Goal: Task Accomplishment & Management: Complete application form

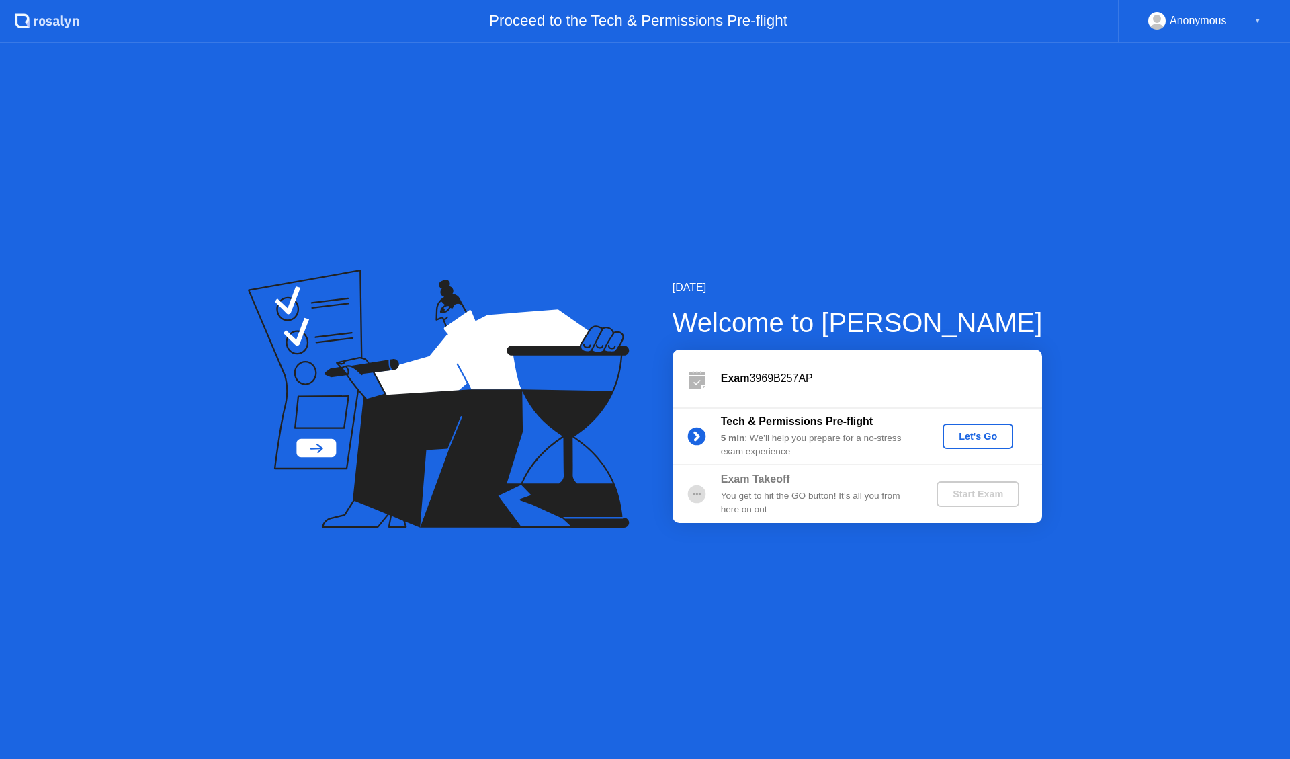
click at [980, 433] on div "Let's Go" at bounding box center [978, 436] width 60 height 11
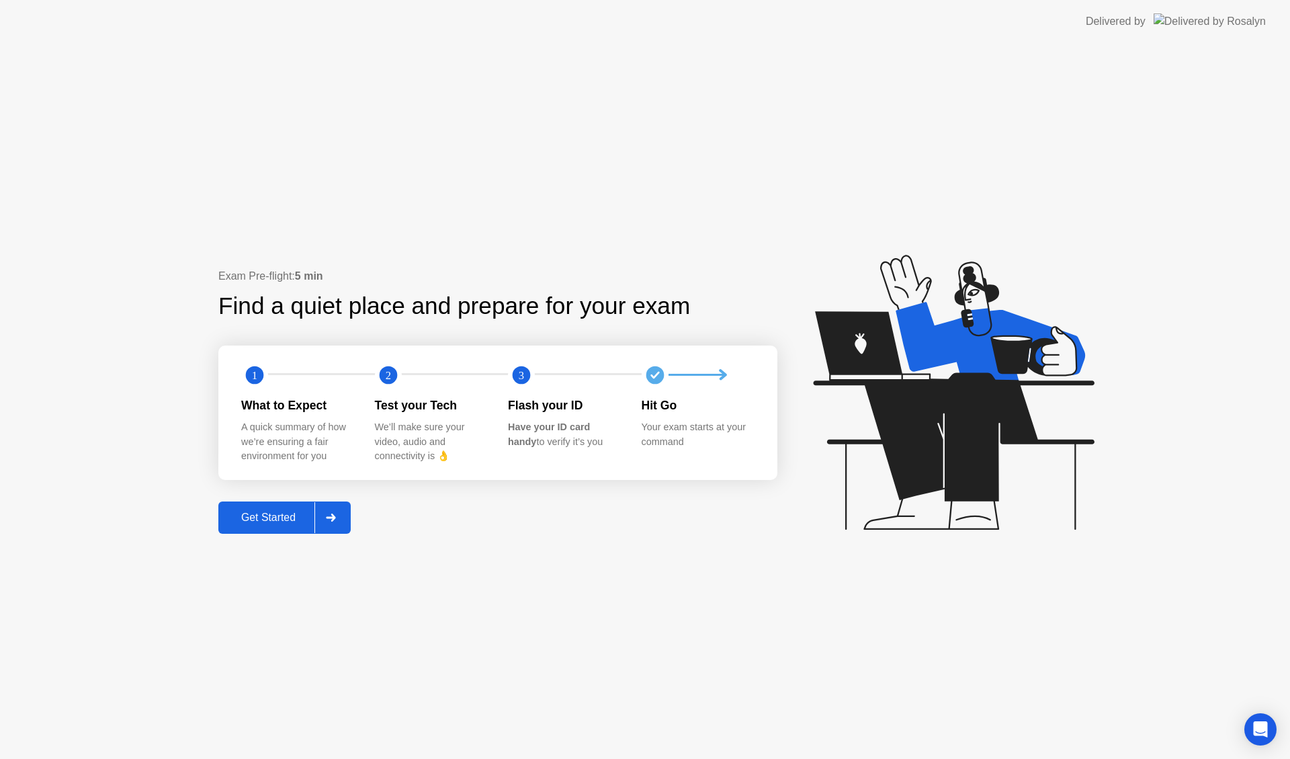
click at [271, 517] on div "Get Started" at bounding box center [268, 517] width 92 height 12
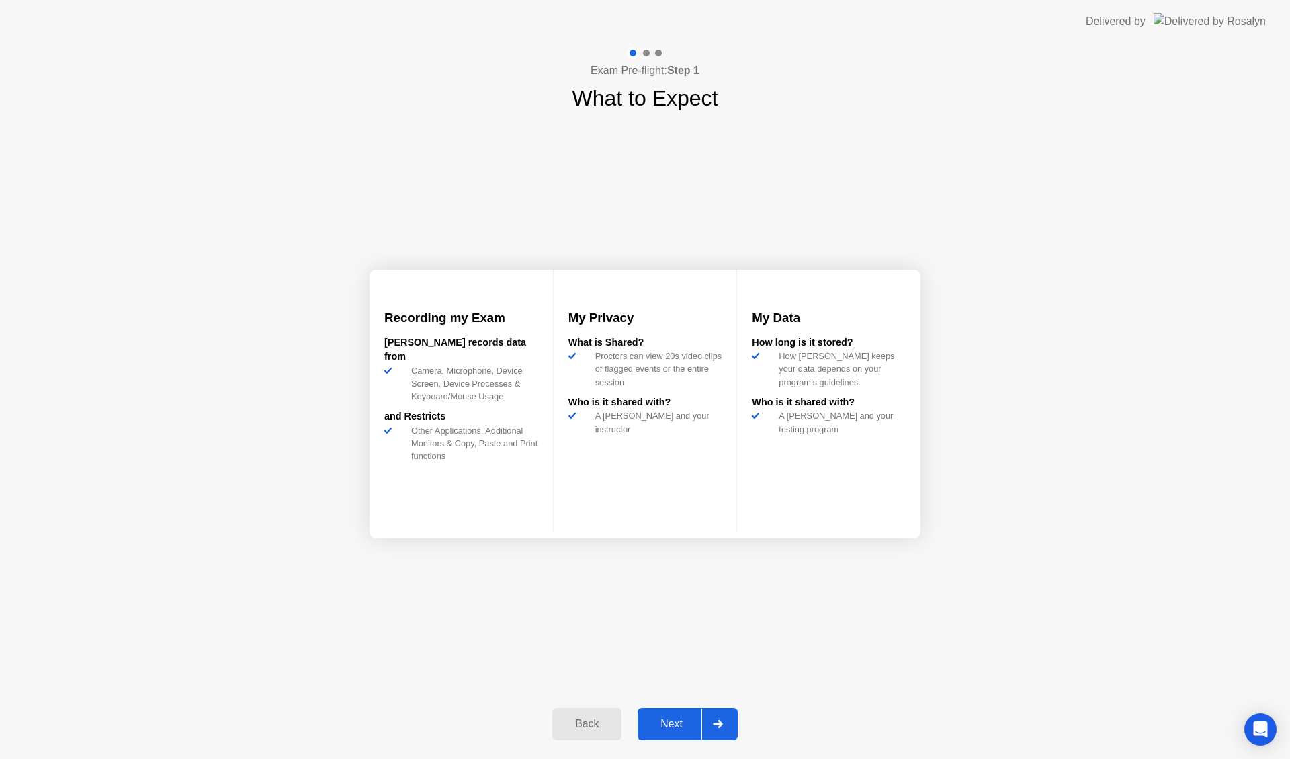
click at [673, 722] on div "Next" at bounding box center [672, 724] width 60 height 12
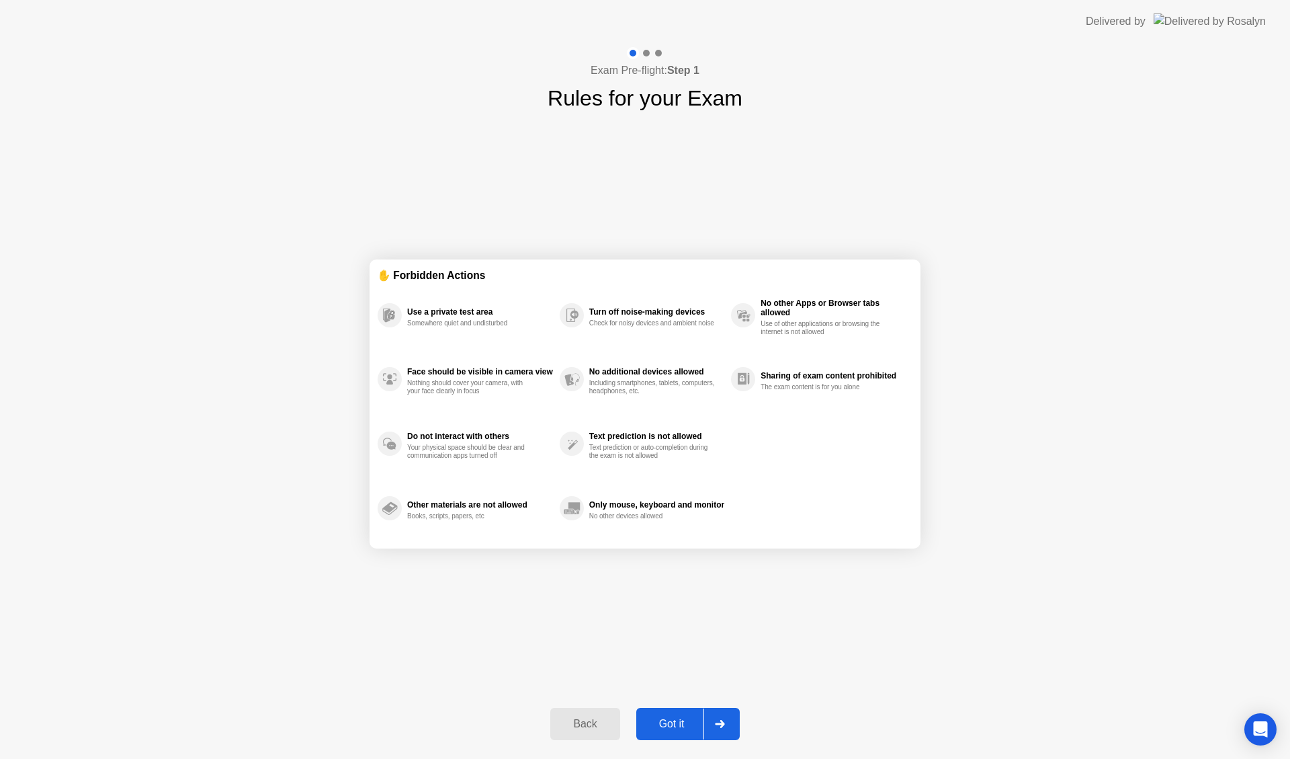
click at [669, 722] on div "Got it" at bounding box center [671, 724] width 63 height 12
select select "**********"
select select "*******"
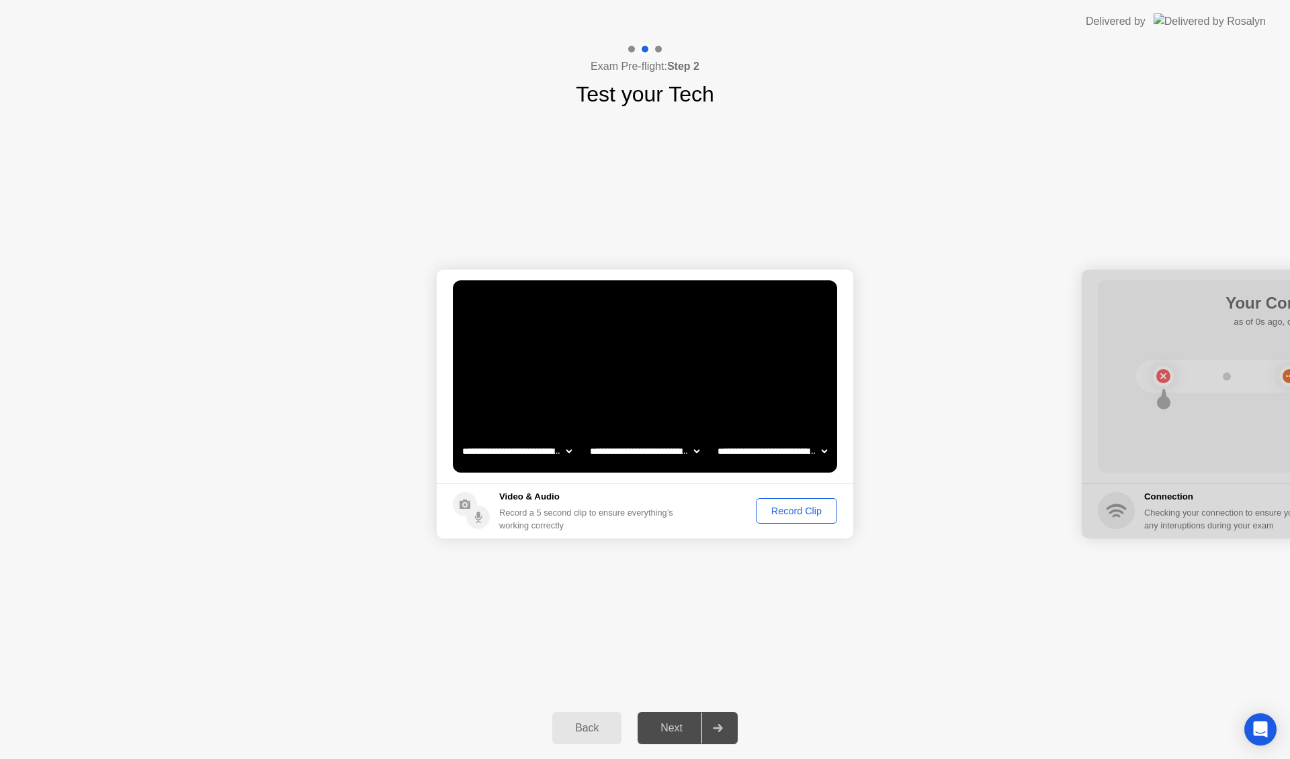
click at [792, 512] on div "Record Clip" at bounding box center [797, 510] width 72 height 11
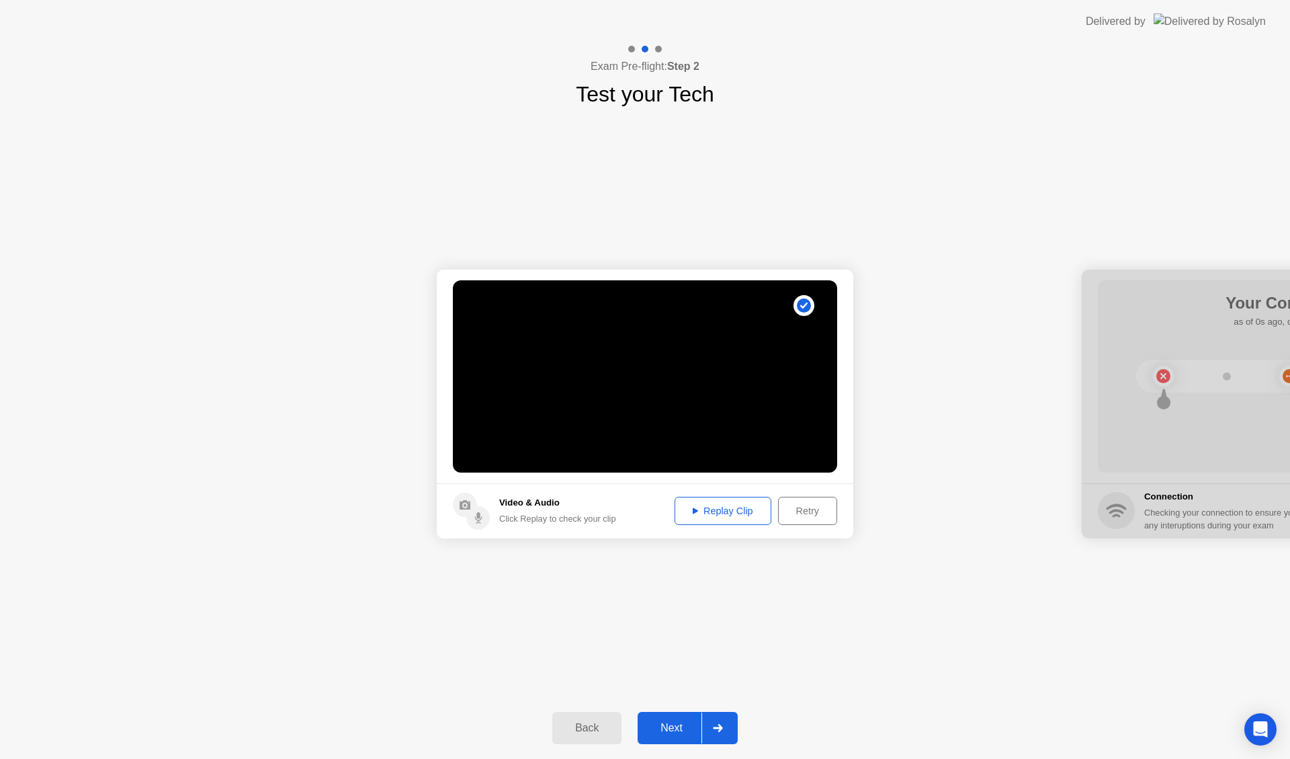
click at [673, 722] on div "Next" at bounding box center [672, 728] width 60 height 12
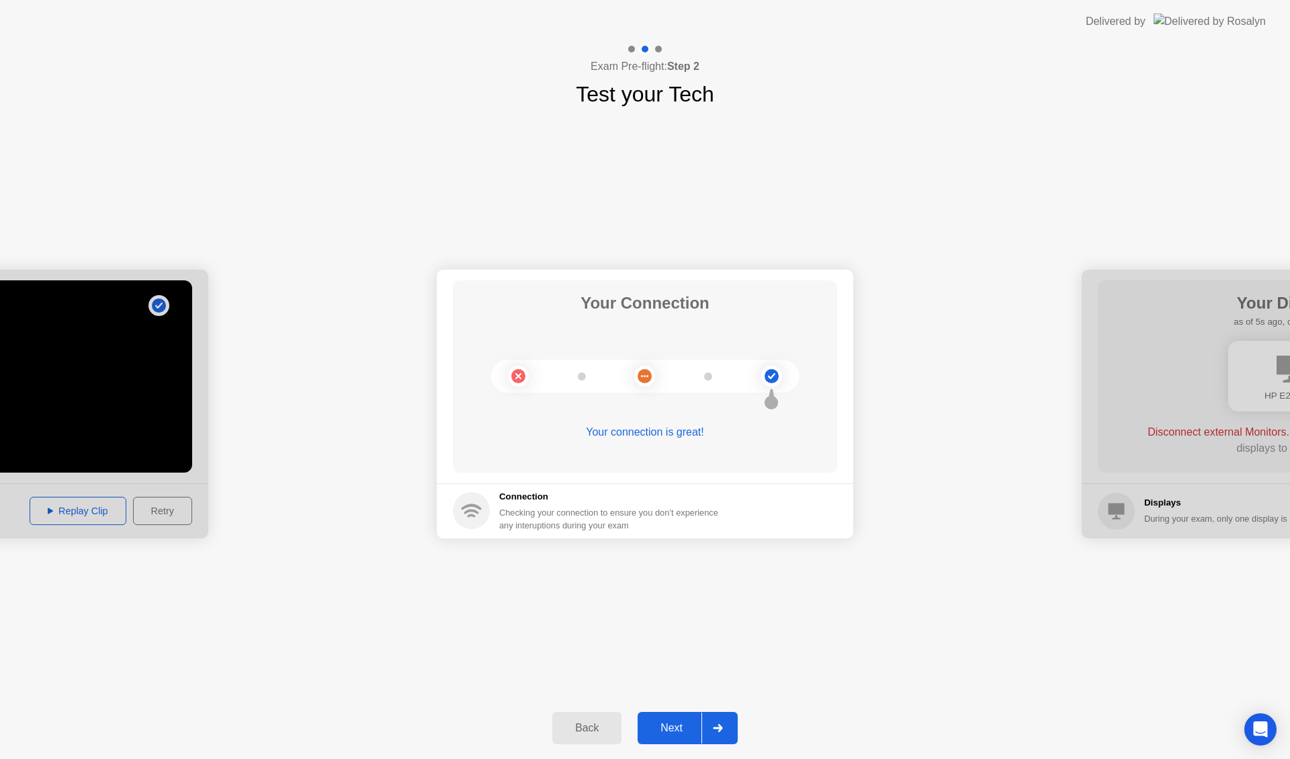
click at [675, 723] on div "Next" at bounding box center [672, 728] width 60 height 12
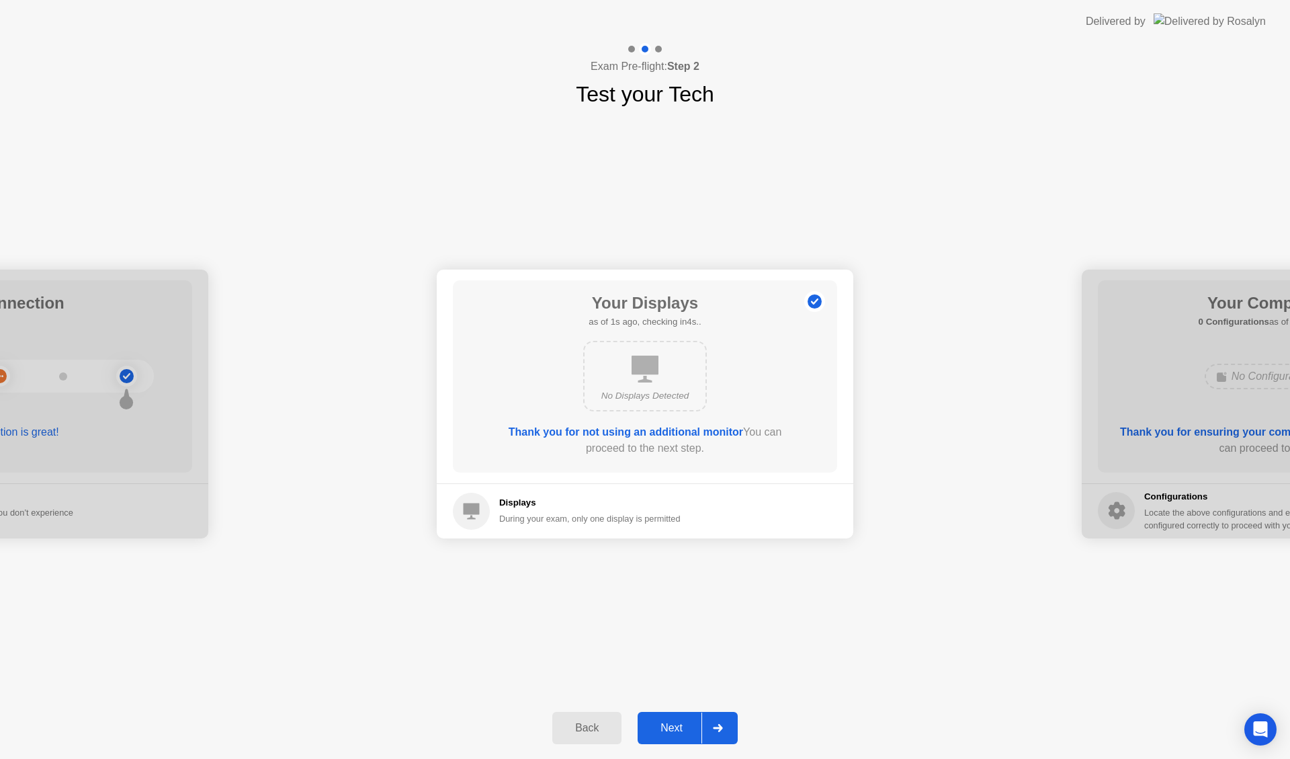
click at [667, 723] on div "Next" at bounding box center [672, 728] width 60 height 12
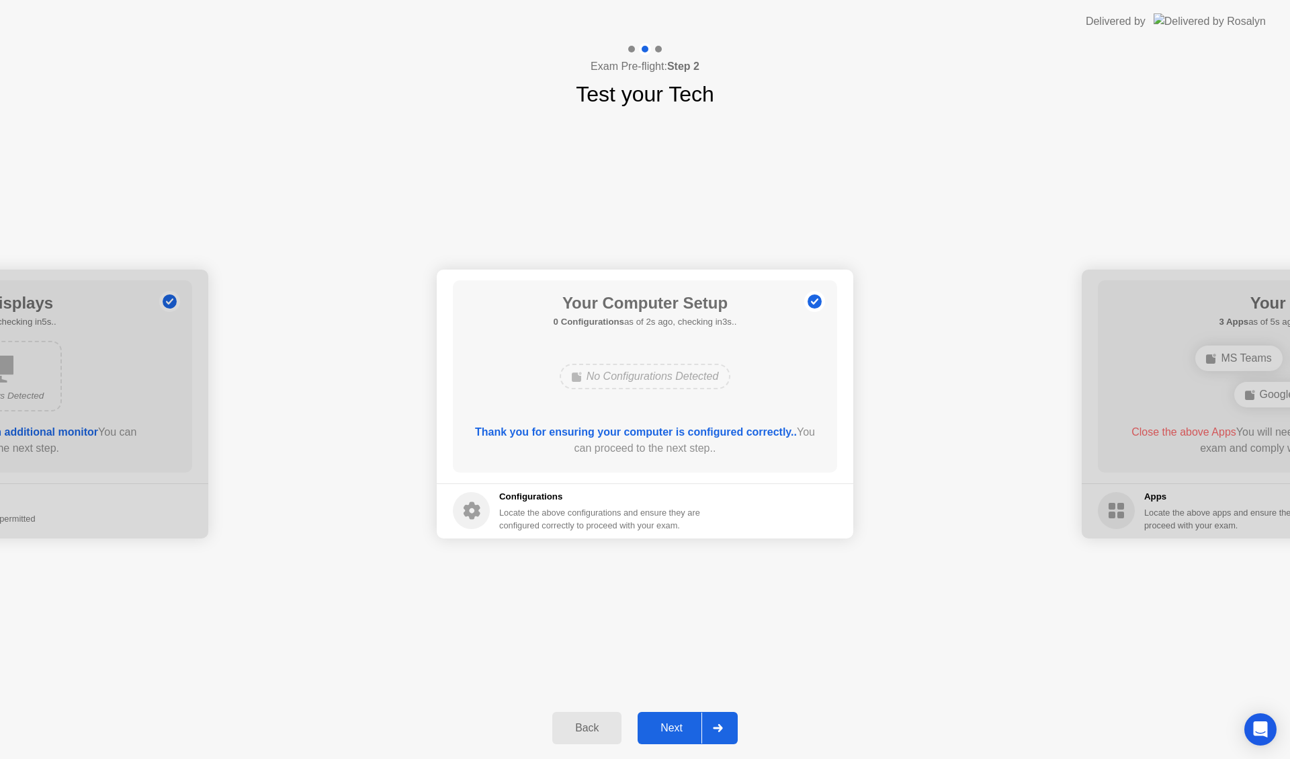
click at [671, 728] on div "Next" at bounding box center [672, 728] width 60 height 12
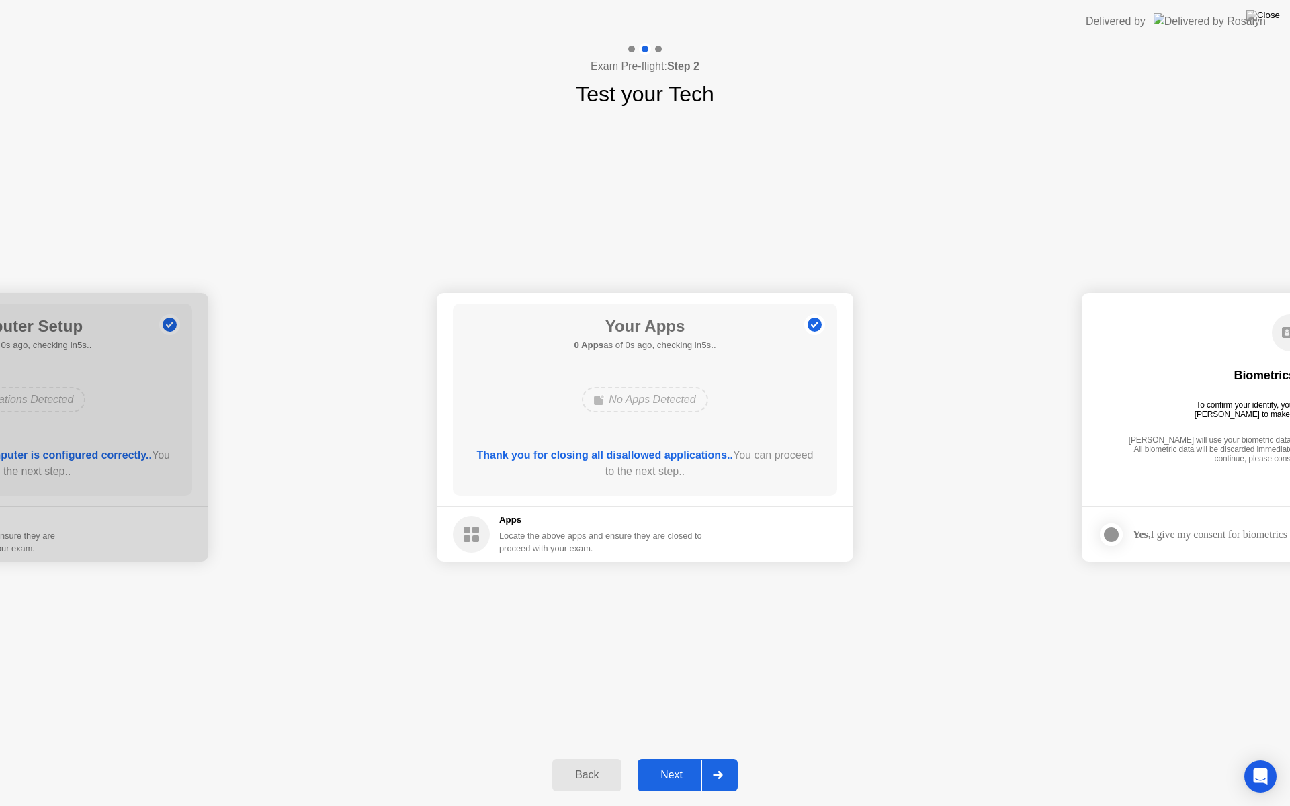
click at [927, 632] on div "**********" at bounding box center [645, 427] width 1290 height 634
click at [663, 758] on div "Next" at bounding box center [672, 776] width 60 height 12
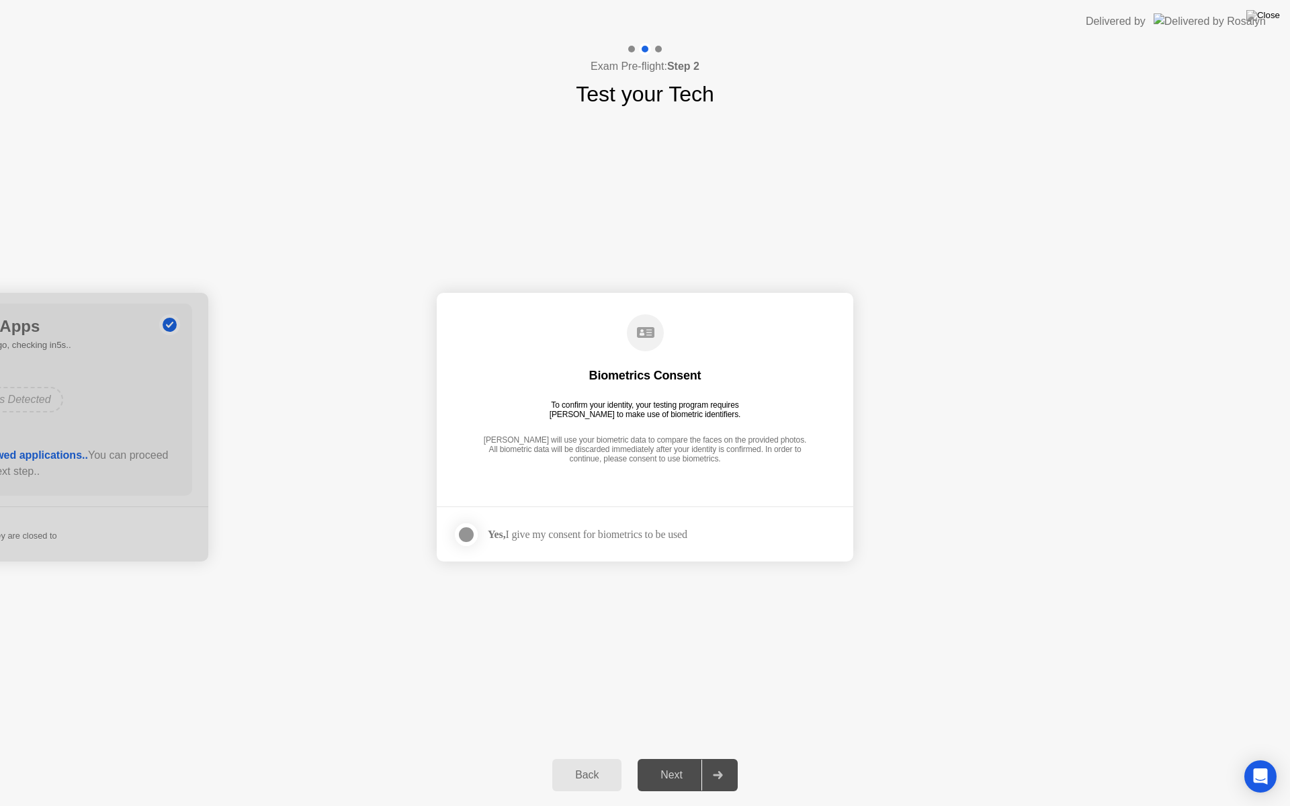
click at [469, 534] on div at bounding box center [466, 535] width 16 height 16
click at [669, 758] on div "Next" at bounding box center [672, 776] width 60 height 12
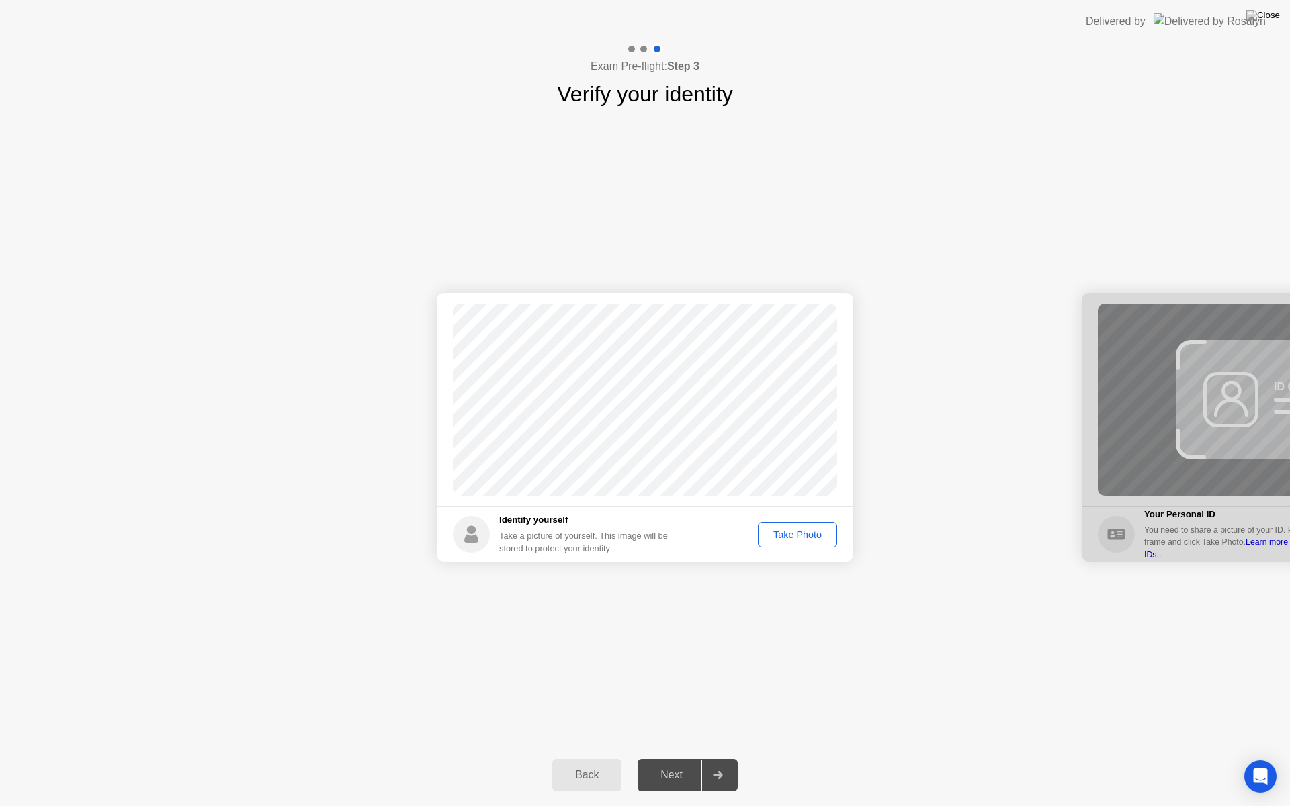
click at [799, 534] on div "Take Photo" at bounding box center [798, 535] width 70 height 11
click at [661, 758] on div "Next" at bounding box center [672, 776] width 60 height 12
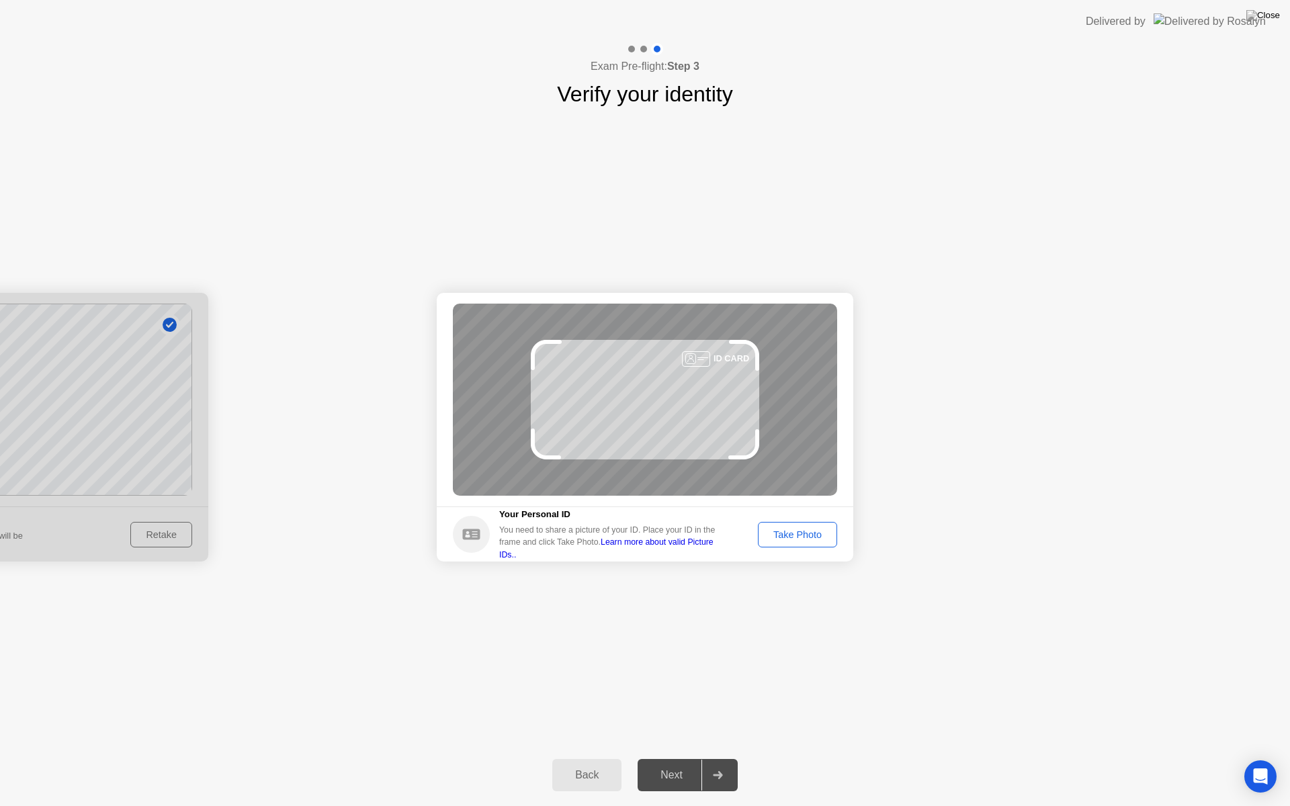
click at [796, 530] on div "Take Photo" at bounding box center [798, 535] width 70 height 11
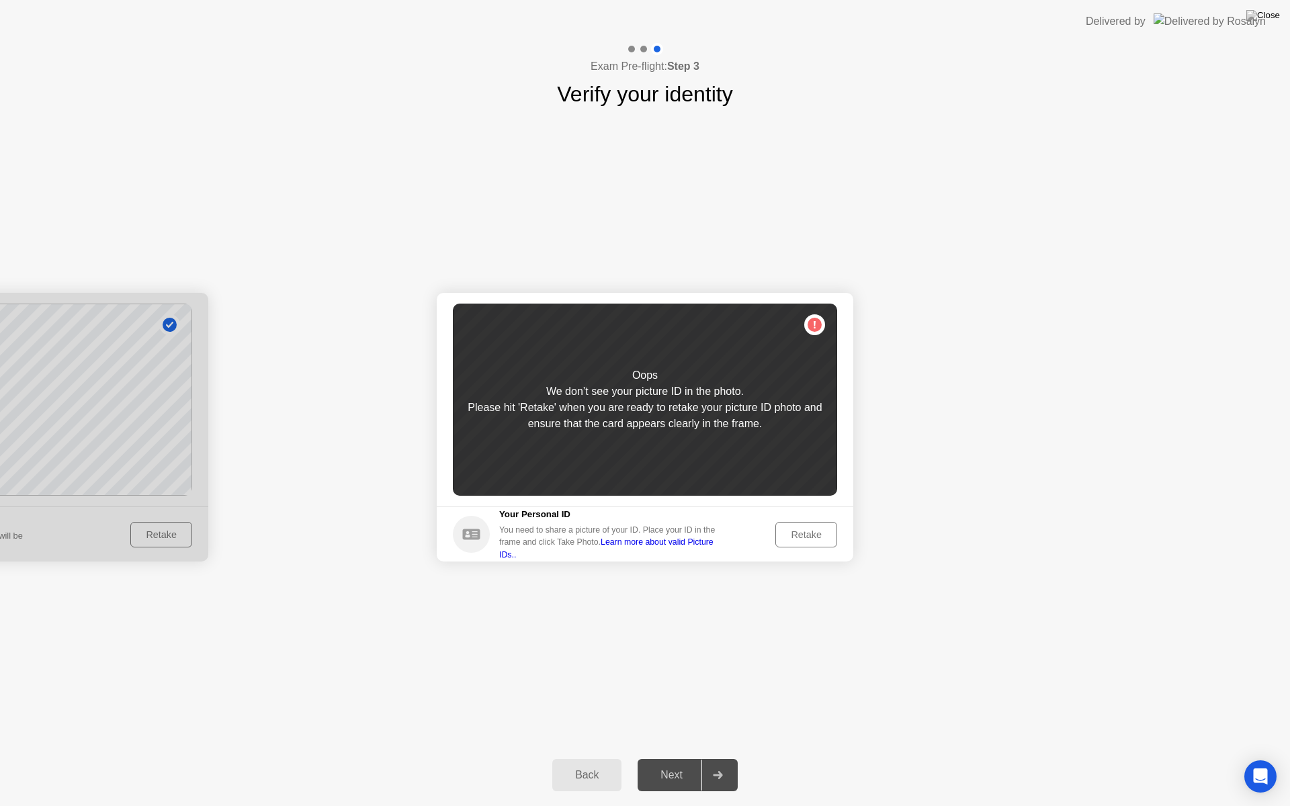
click at [803, 530] on div "Retake" at bounding box center [806, 535] width 52 height 11
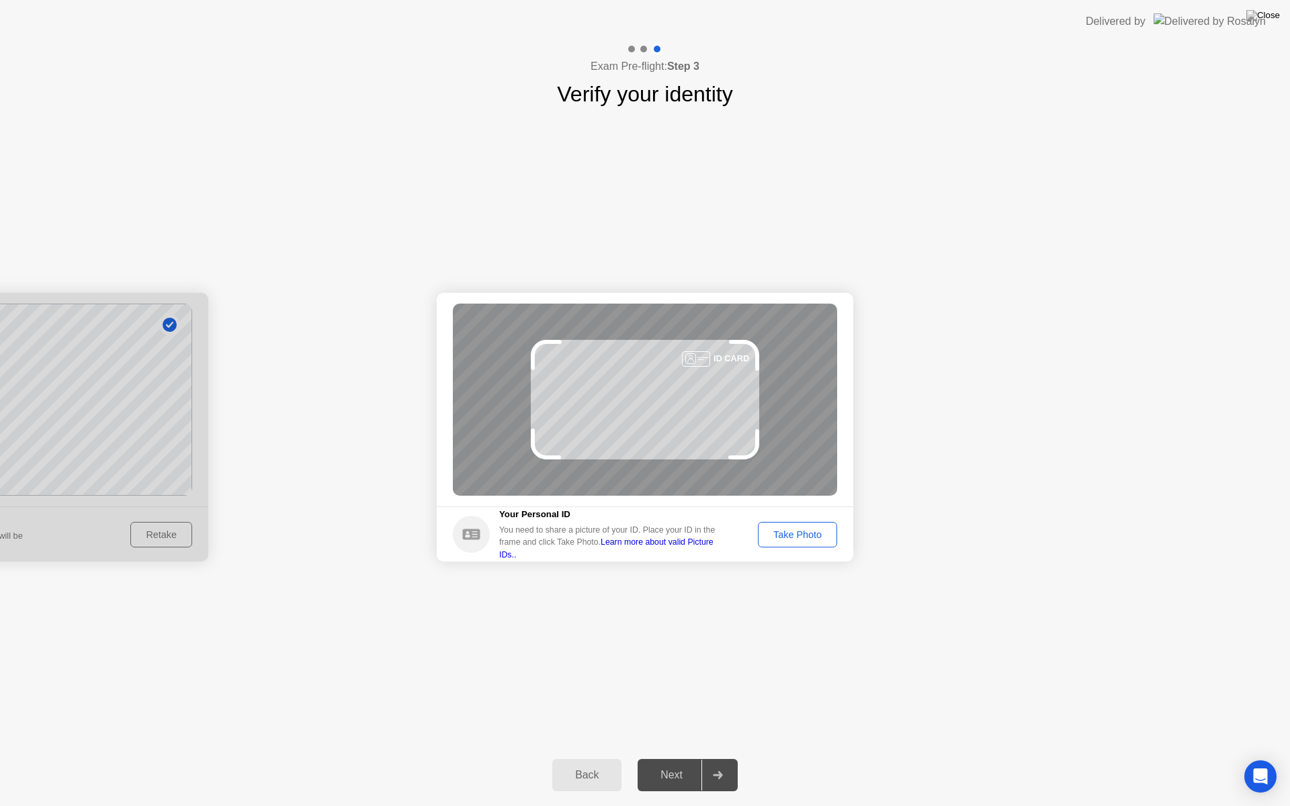
click at [803, 530] on div "Take Photo" at bounding box center [798, 535] width 70 height 11
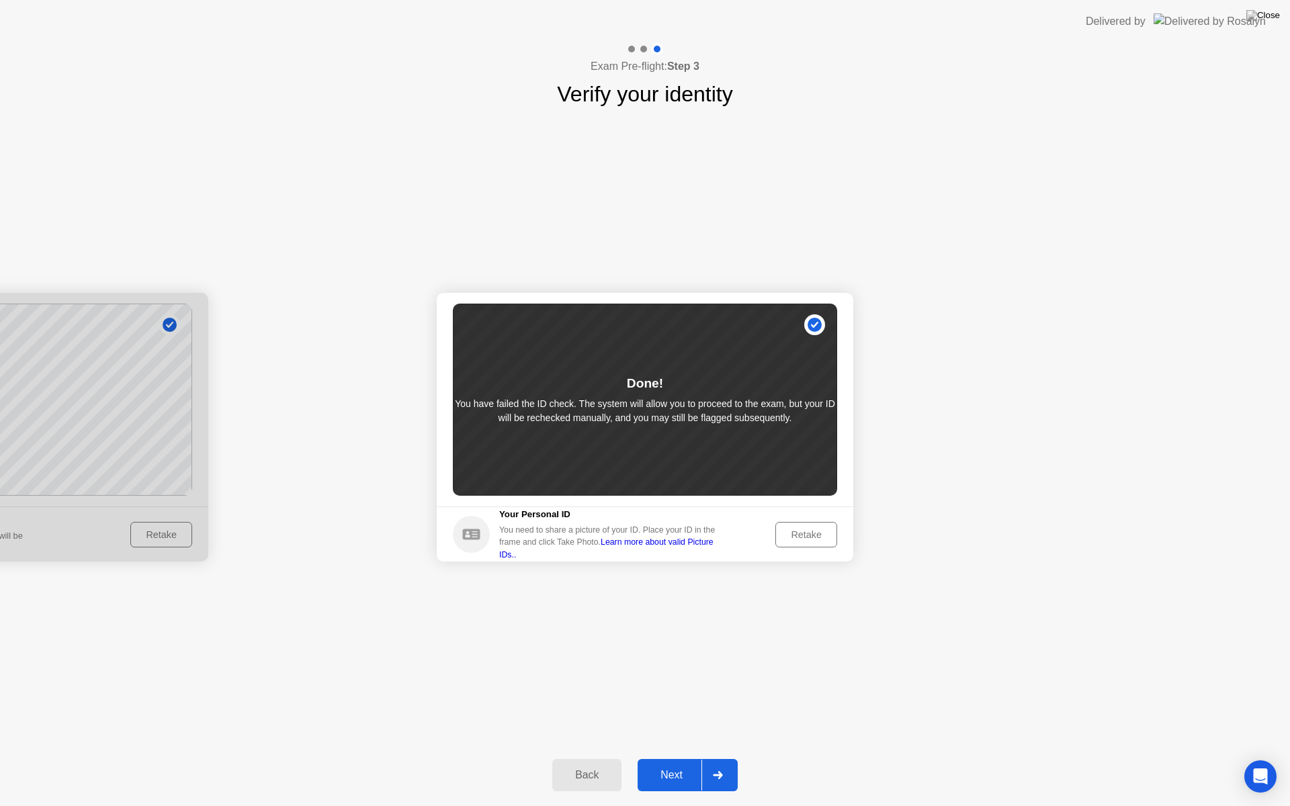
click at [675, 758] on div "Next" at bounding box center [672, 776] width 60 height 12
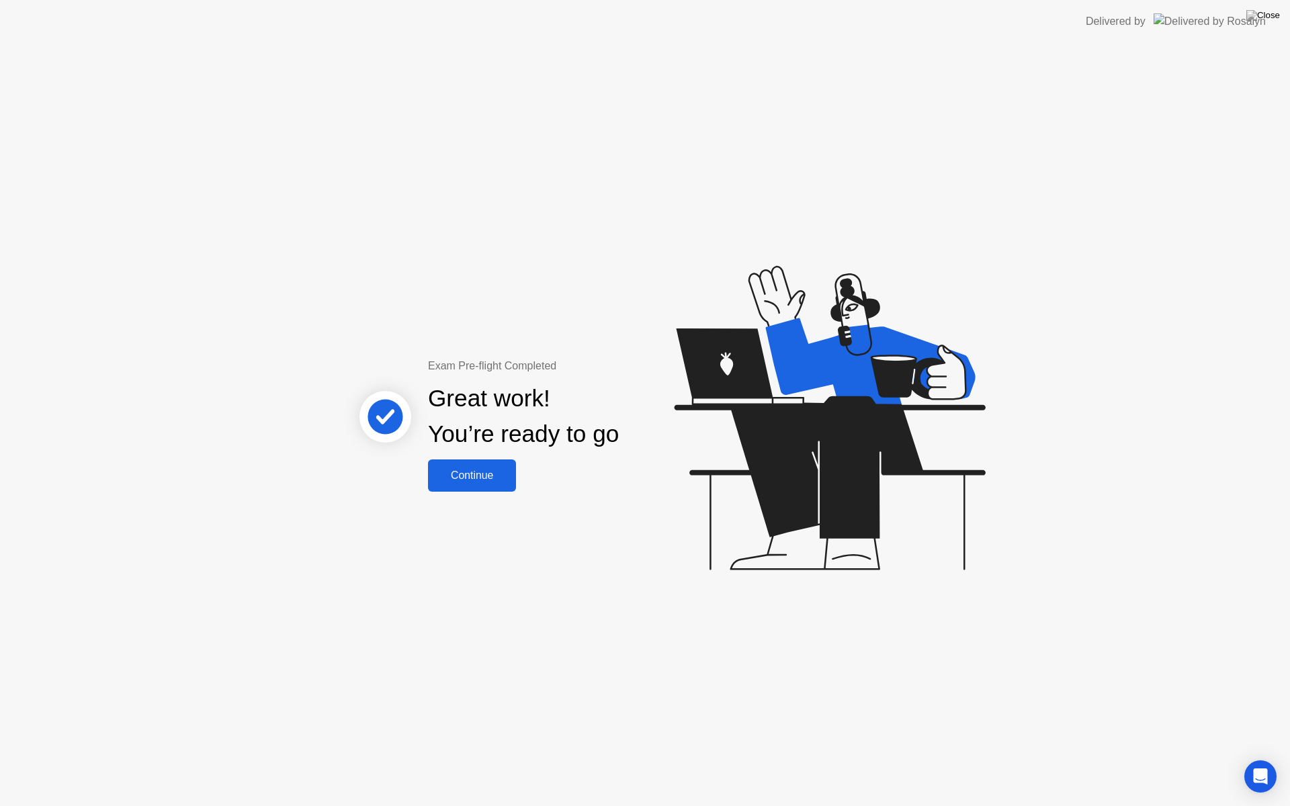
click at [471, 471] on div "Continue" at bounding box center [472, 476] width 80 height 12
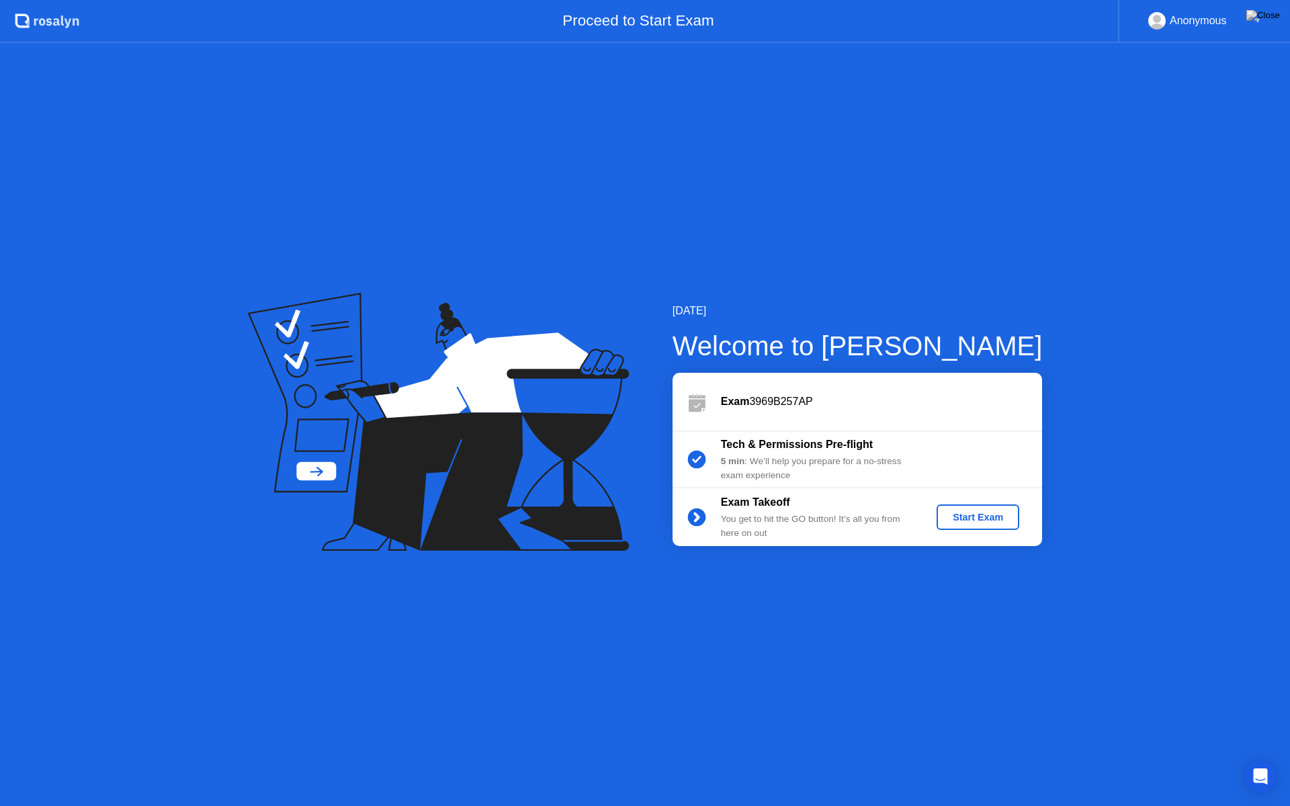
click at [973, 520] on div "Start Exam" at bounding box center [978, 517] width 72 height 11
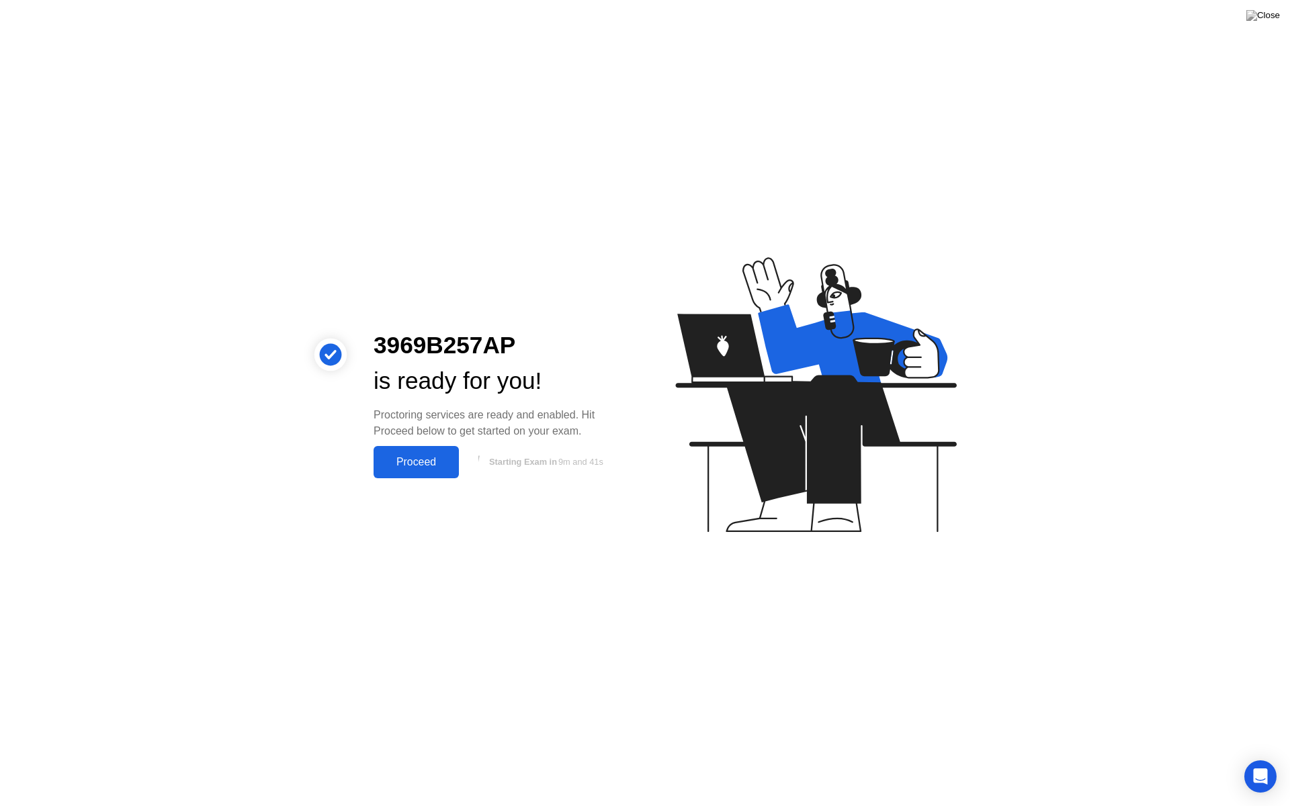
click at [409, 464] on div "Proceed" at bounding box center [416, 462] width 77 height 12
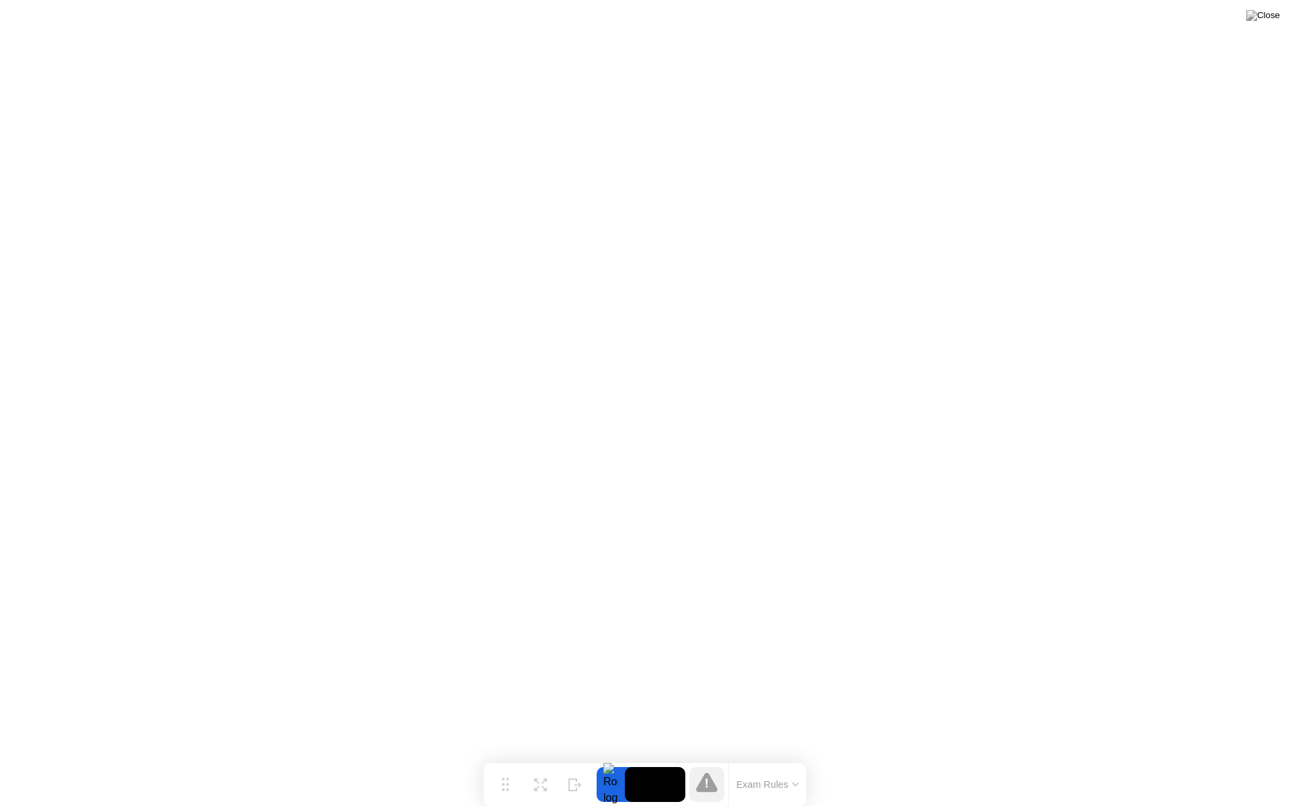
click at [796, 758] on button "Exam Rules" at bounding box center [768, 785] width 71 height 12
